Goal: Task Accomplishment & Management: Use online tool/utility

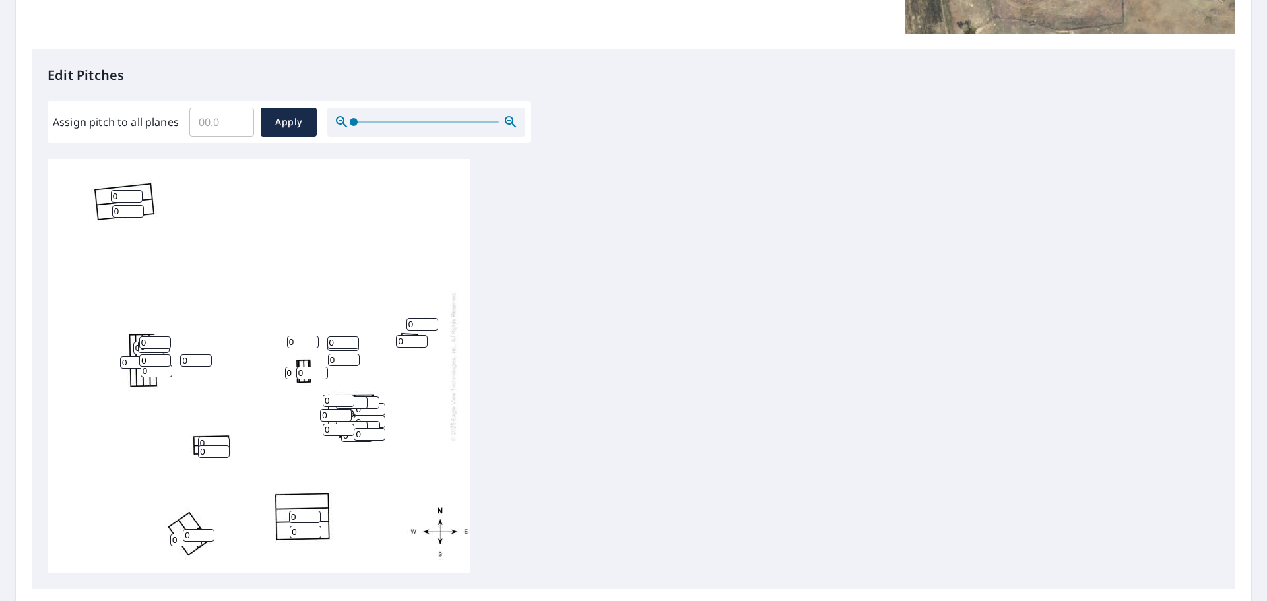
scroll to position [396, 0]
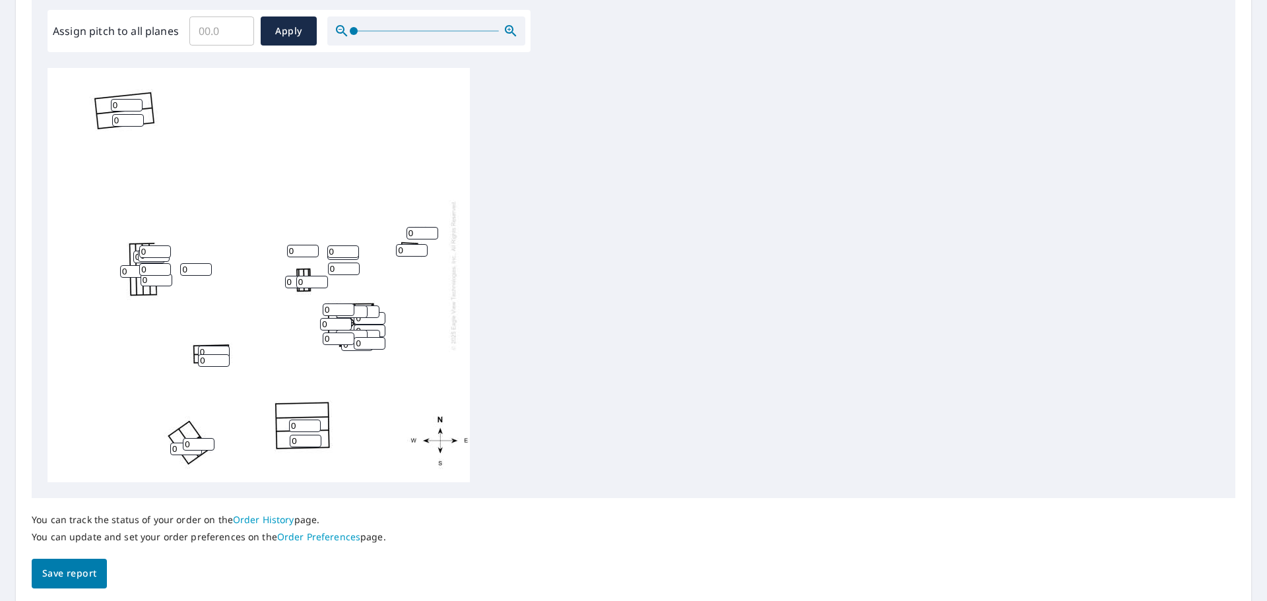
click at [222, 32] on input "Assign pitch to all planes" at bounding box center [221, 31] width 65 height 37
type input "6"
click at [292, 29] on span "Apply" at bounding box center [288, 31] width 35 height 17
type input "6"
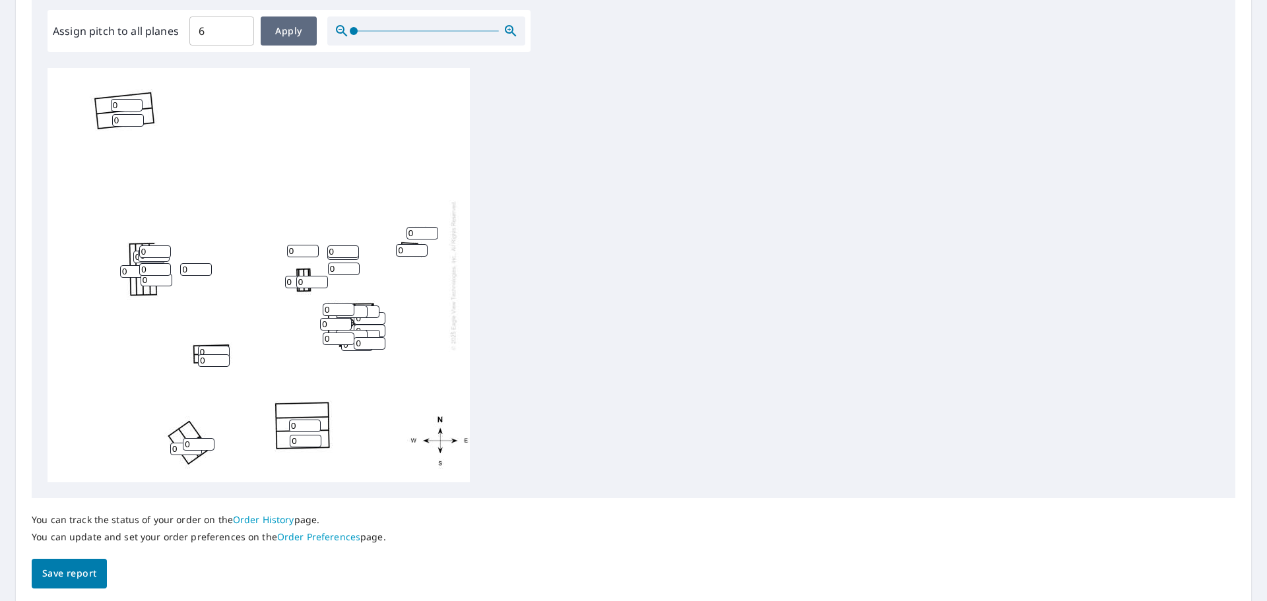
type input "6"
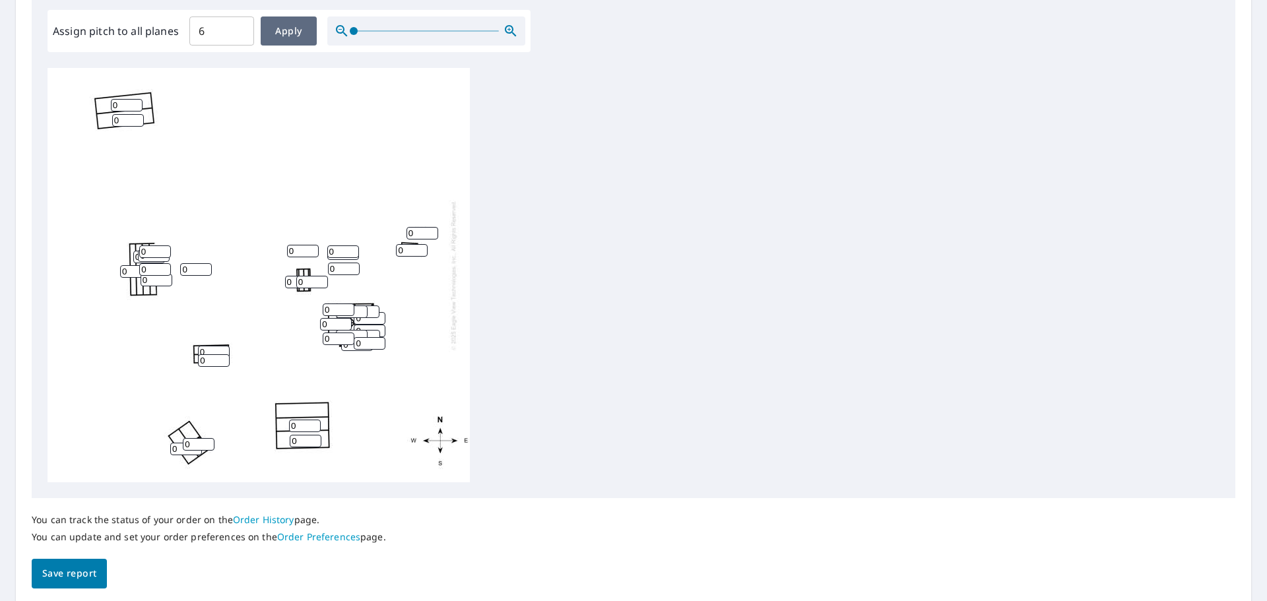
type input "6"
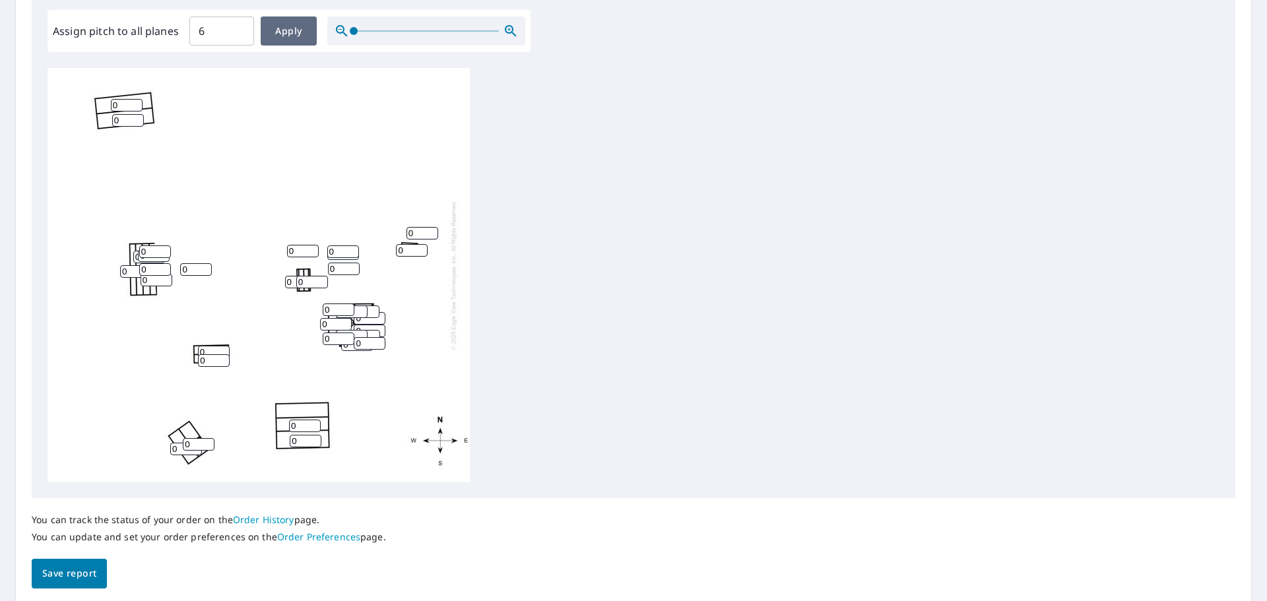
type input "6"
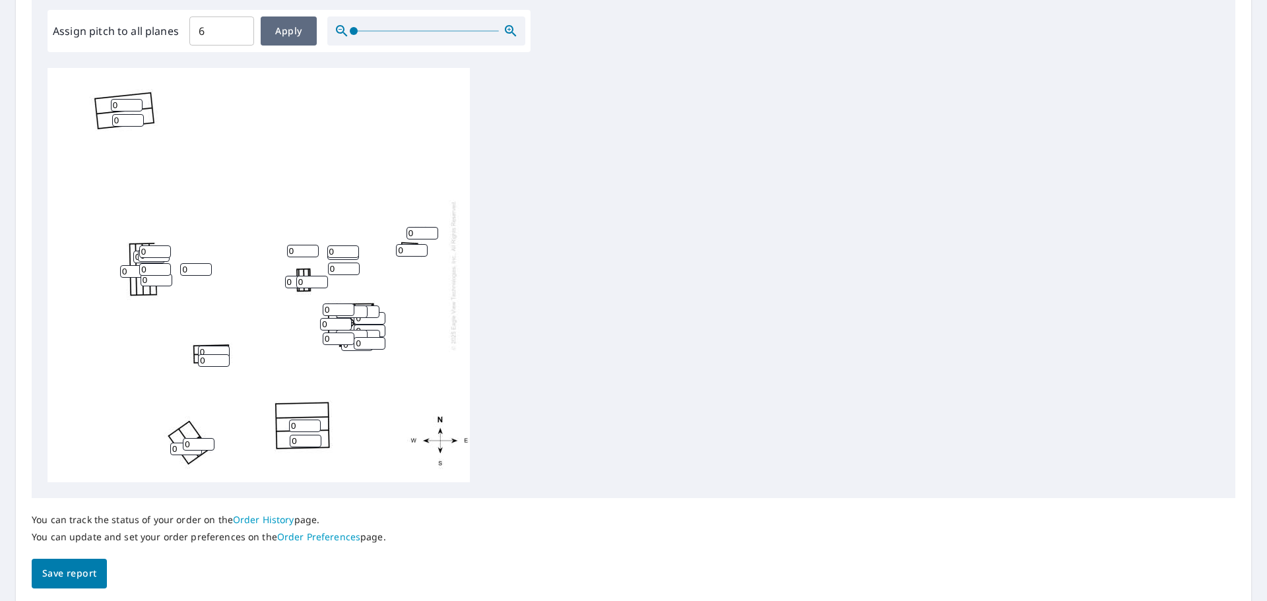
type input "6"
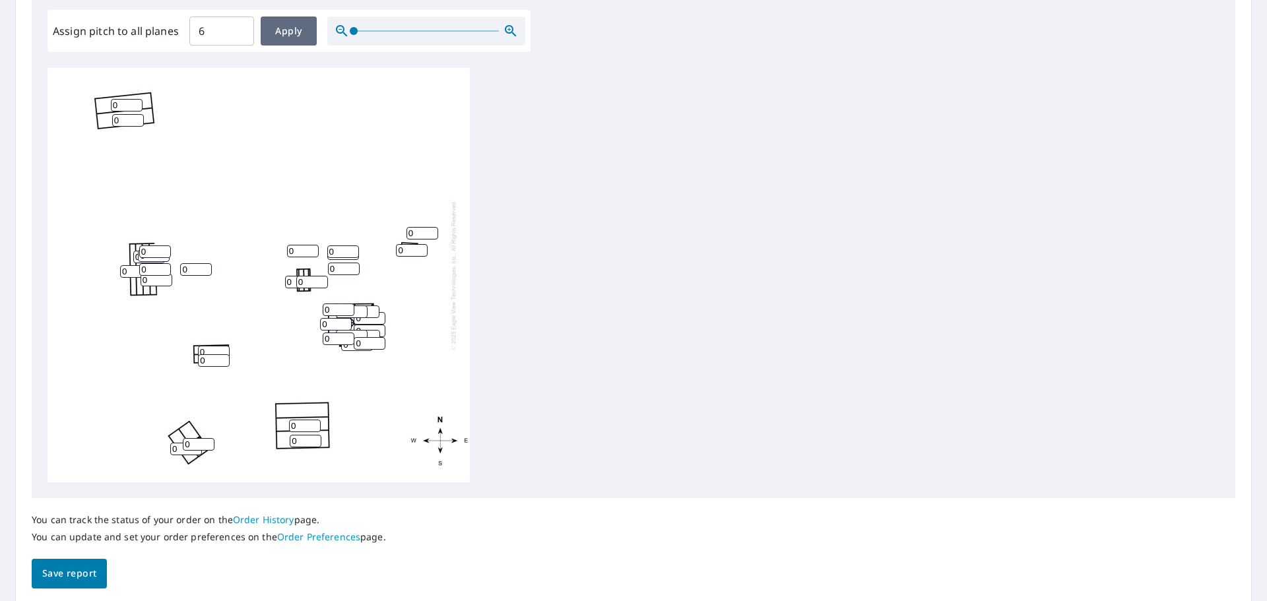
type input "6"
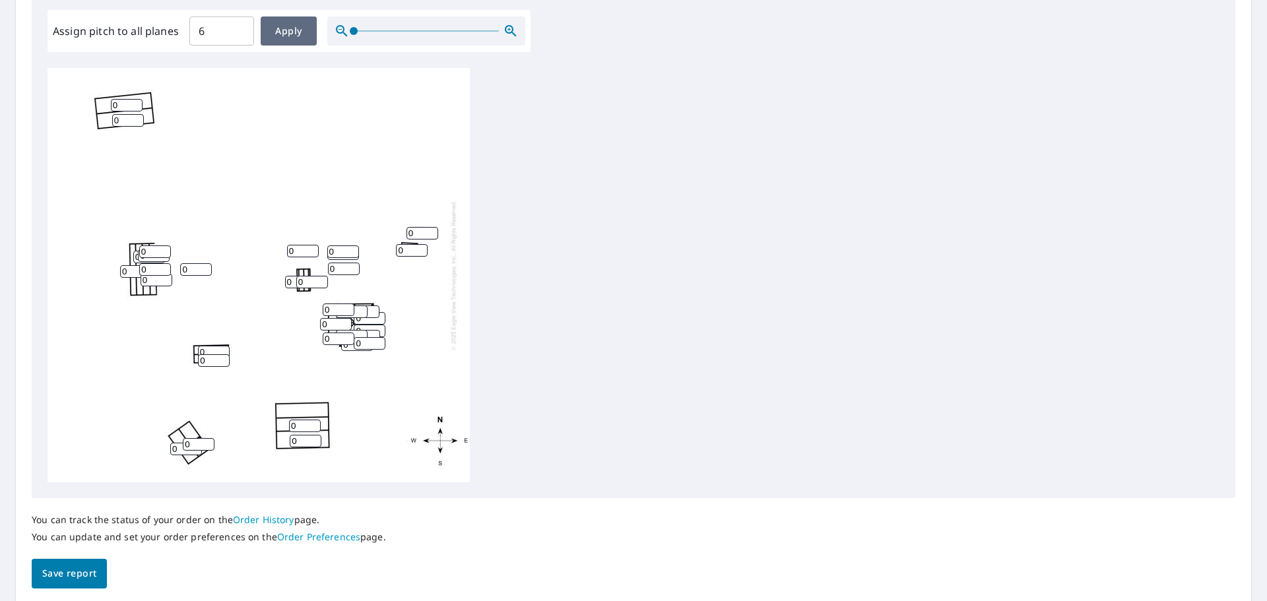
type input "6"
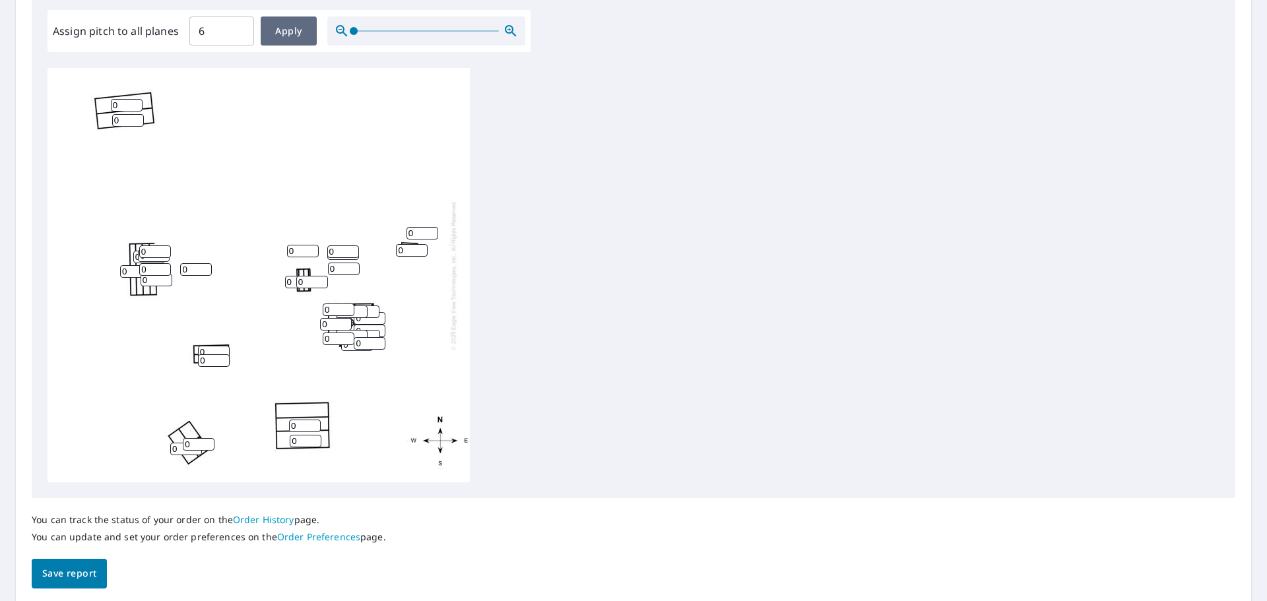
type input "6"
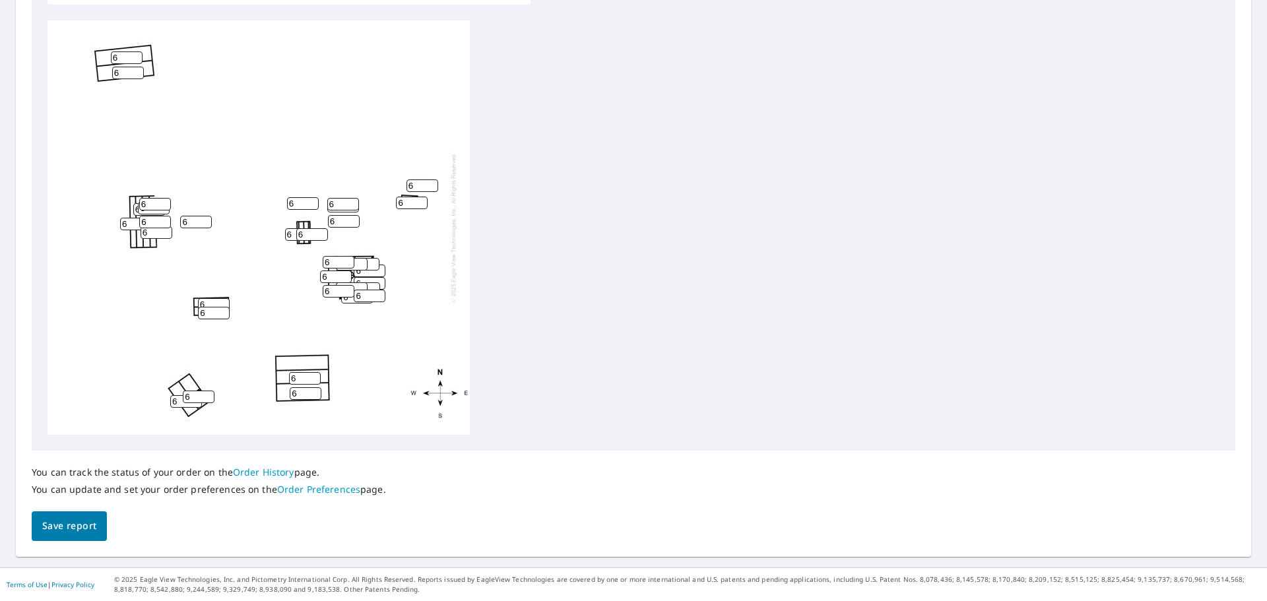
click at [69, 531] on span "Save report" at bounding box center [69, 526] width 54 height 17
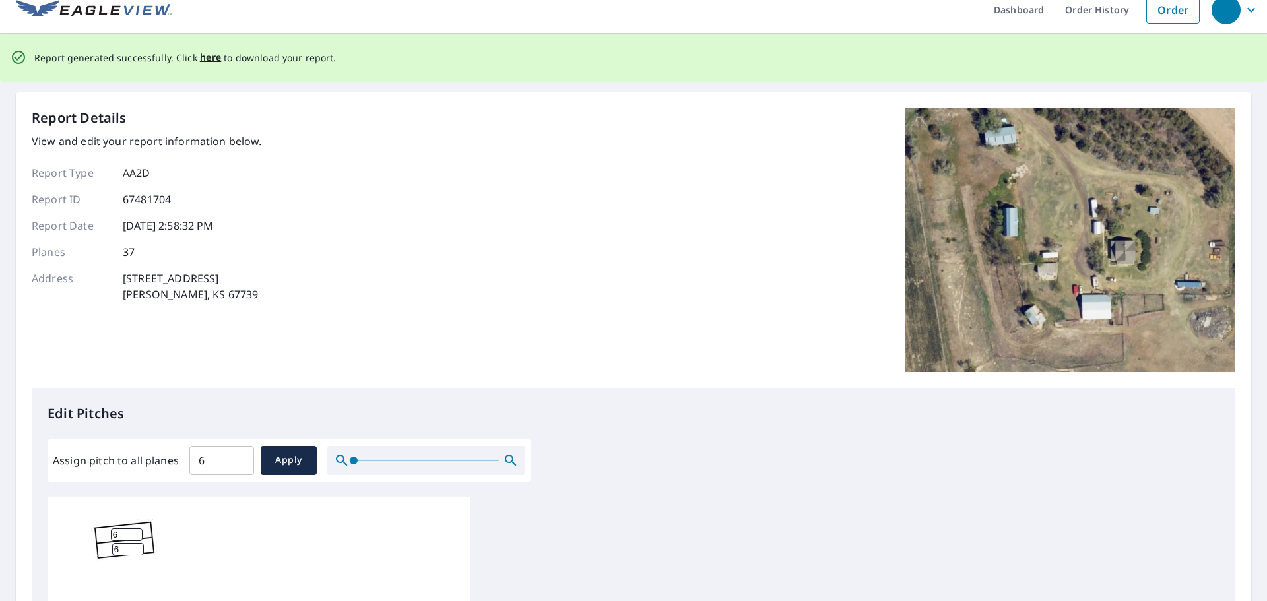
scroll to position [0, 0]
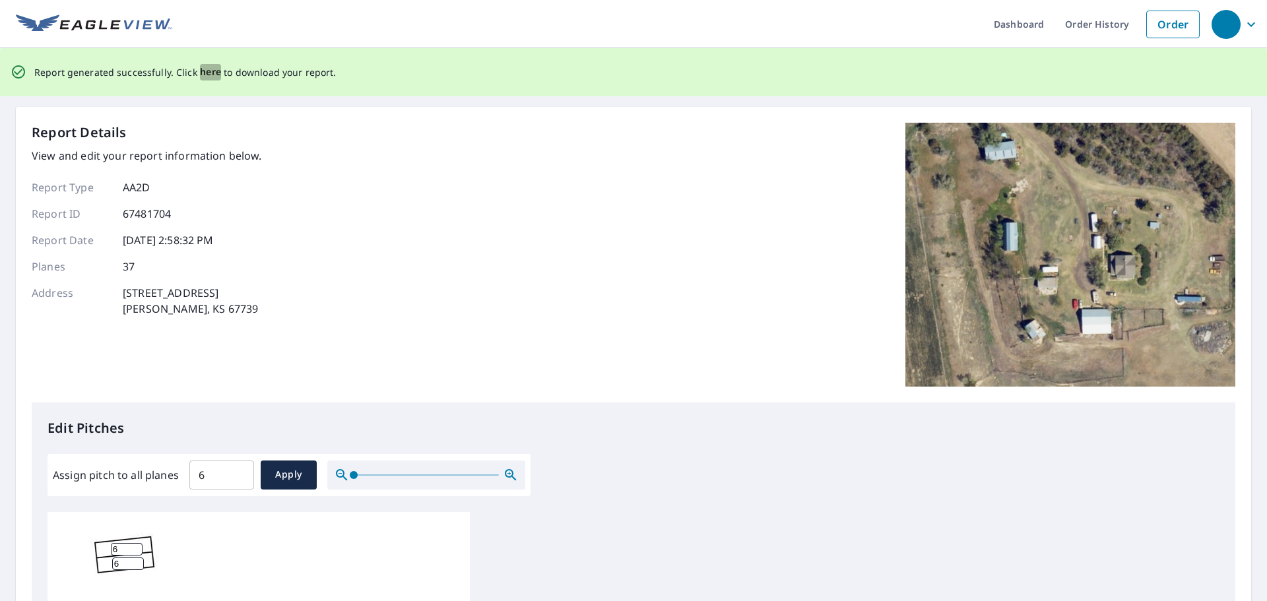
click at [200, 71] on span "here" at bounding box center [211, 72] width 22 height 17
